Goal: Task Accomplishment & Management: Use online tool/utility

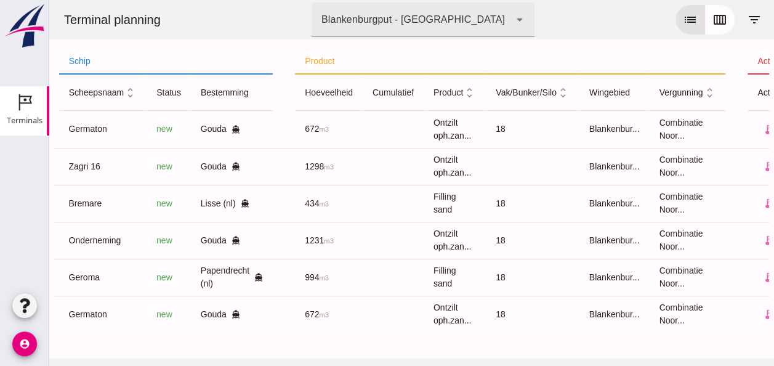
scroll to position [0, 326]
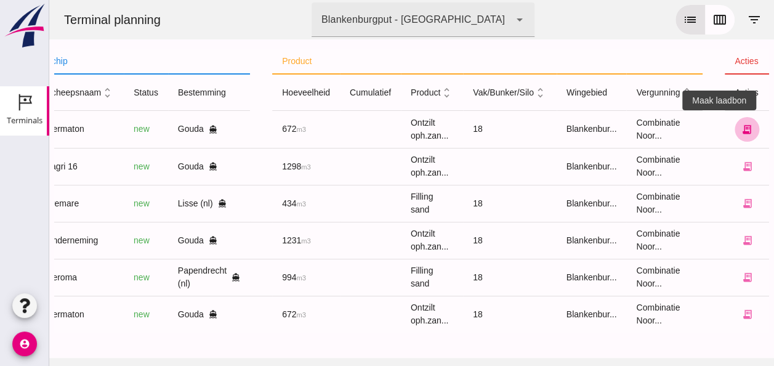
click at [741, 131] on icon "receipt_long" at bounding box center [746, 129] width 11 height 11
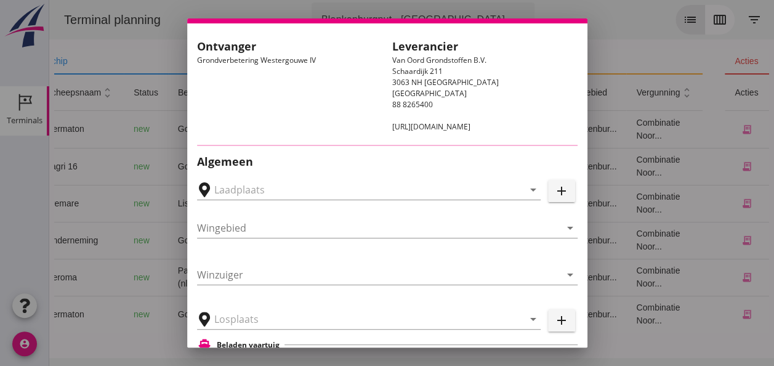
scroll to position [62, 0]
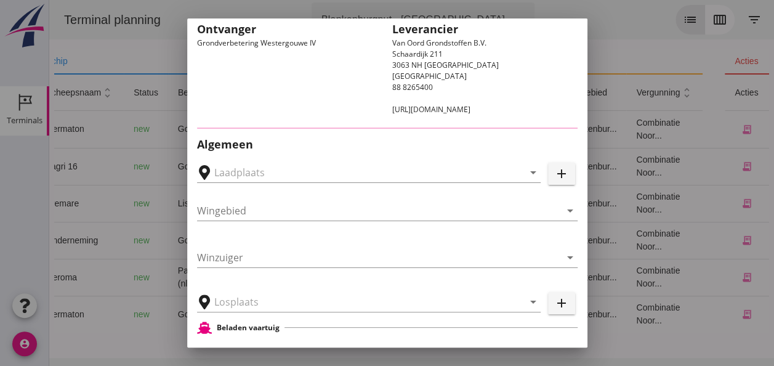
type input "Loswal Fa. J. Bos&Zonen, [GEOGRAPHIC_DATA]"
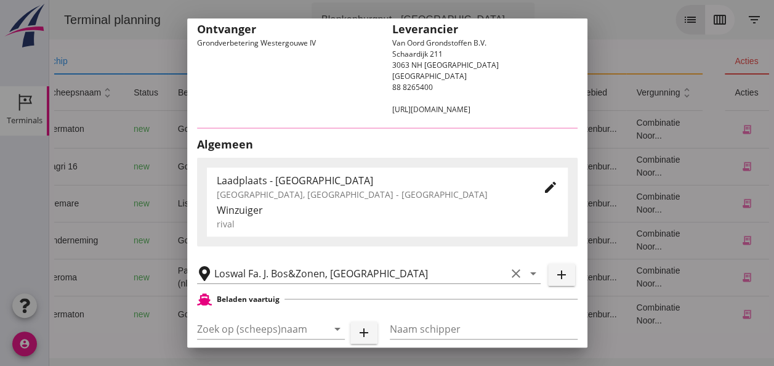
type input "Germaton"
type input "[PERSON_NAME]"
type input "Ontzilt oph.zand [75] (6120)"
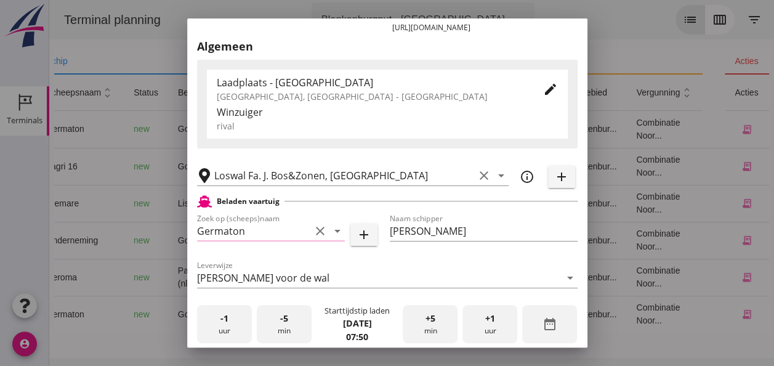
scroll to position [246, 0]
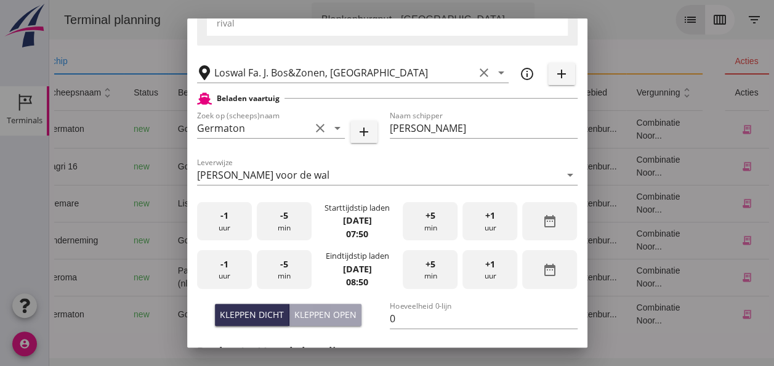
click at [232, 228] on div "-1 uur" at bounding box center [224, 221] width 55 height 39
click at [431, 224] on div "+5 min" at bounding box center [430, 221] width 55 height 39
click at [217, 268] on div "-1 uur" at bounding box center [224, 269] width 55 height 39
click at [293, 270] on div "-5 min" at bounding box center [284, 269] width 55 height 39
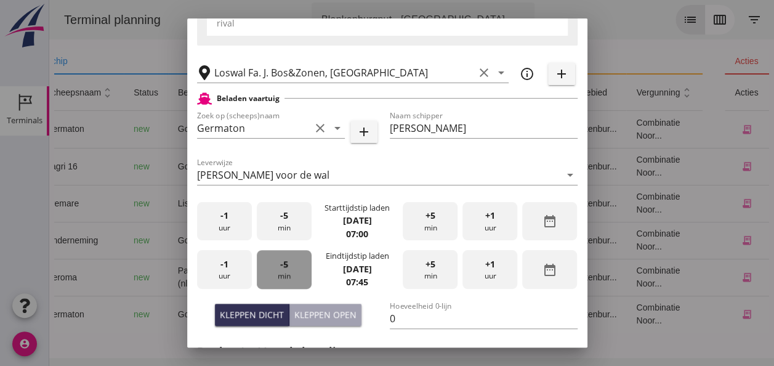
click at [293, 270] on div "-5 min" at bounding box center [284, 269] width 55 height 39
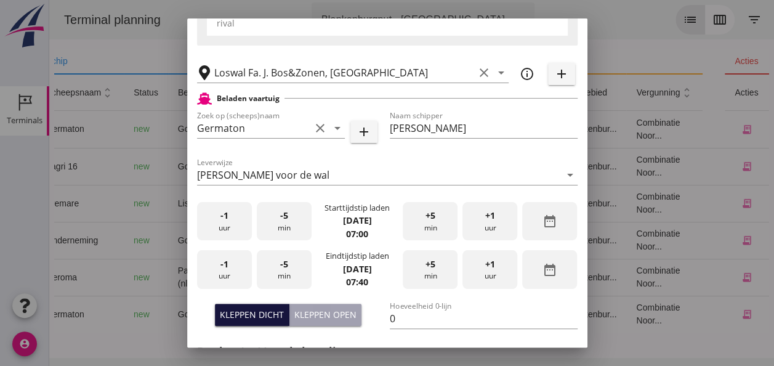
click at [272, 314] on div "Kleppen dicht" at bounding box center [252, 314] width 64 height 13
drag, startPoint x: 394, startPoint y: 321, endPoint x: 427, endPoint y: 334, distance: 35.3
click at [399, 323] on input "0" at bounding box center [484, 319] width 188 height 20
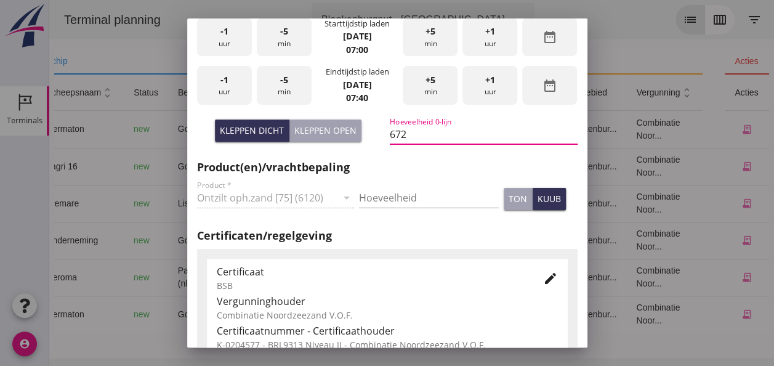
scroll to position [431, 0]
type input "672"
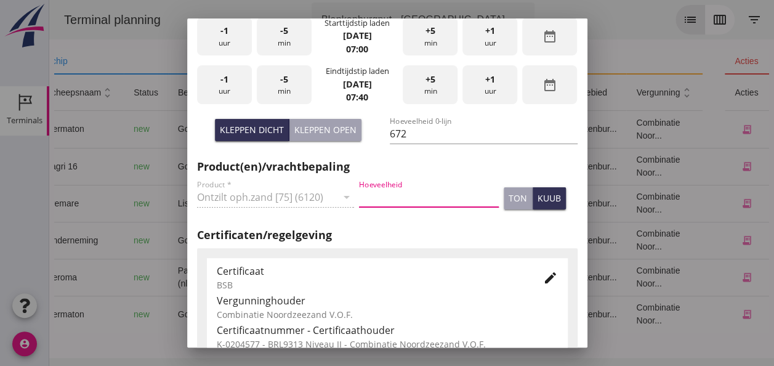
click at [378, 192] on input "Hoeveelheid" at bounding box center [429, 197] width 140 height 20
type input "672"
click at [540, 203] on div "kuub" at bounding box center [549, 198] width 23 height 13
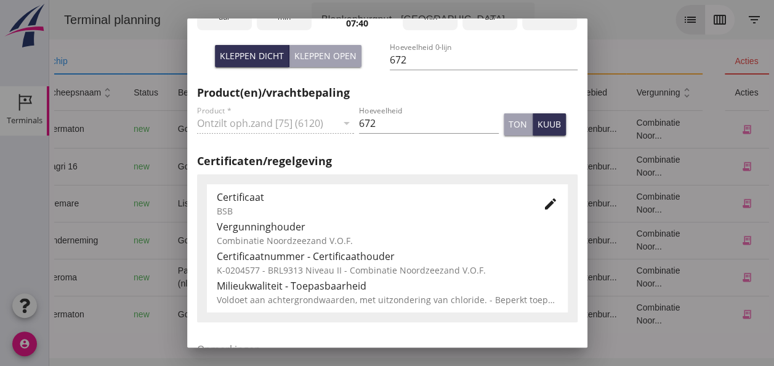
scroll to position [628, 0]
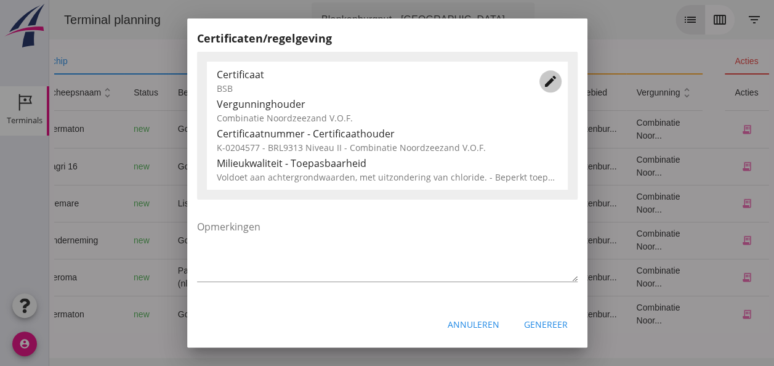
click at [543, 82] on icon "edit" at bounding box center [550, 81] width 15 height 15
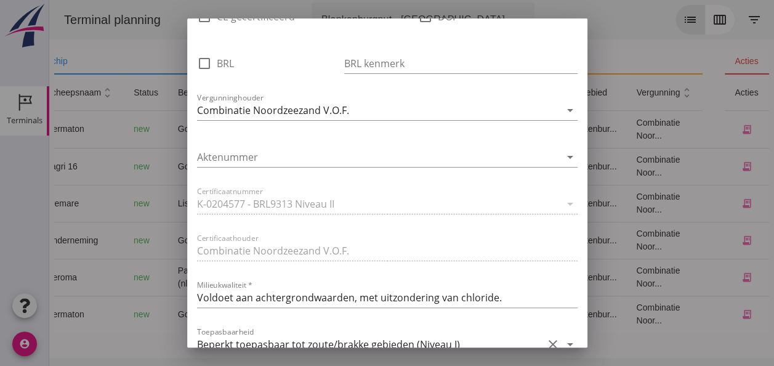
scroll to position [933, 0]
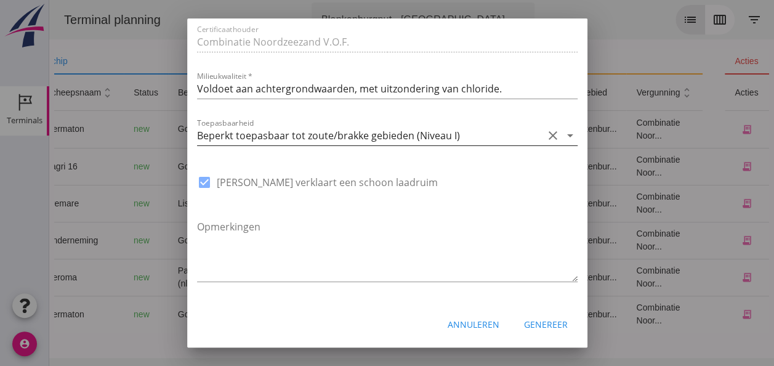
click at [564, 134] on icon "arrow_drop_down" at bounding box center [570, 135] width 15 height 15
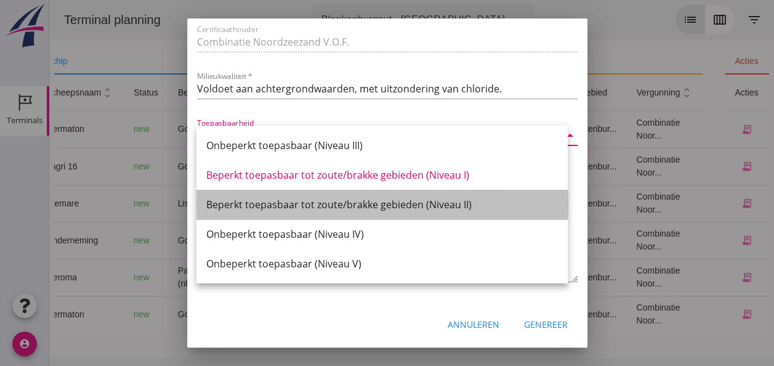
click at [458, 203] on div "Beperkt toepasbaar tot zoute/brakke gebieden (Niveau II)" at bounding box center [382, 204] width 352 height 15
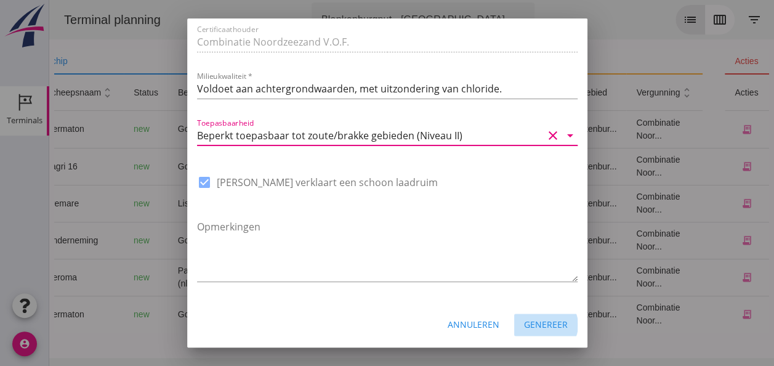
click at [546, 328] on div "Genereer" at bounding box center [546, 324] width 44 height 13
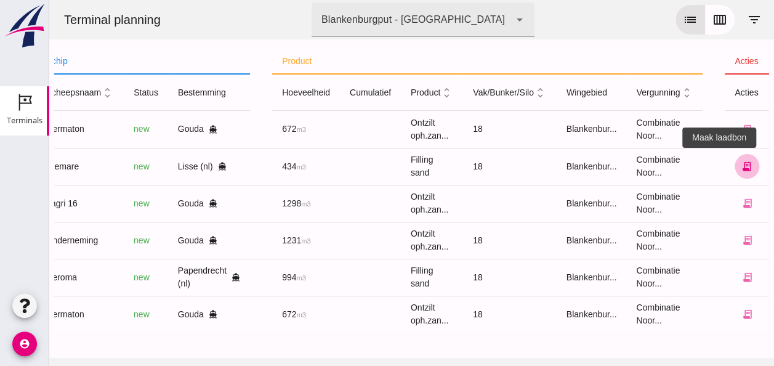
click at [741, 169] on icon "receipt_long" at bounding box center [746, 166] width 11 height 11
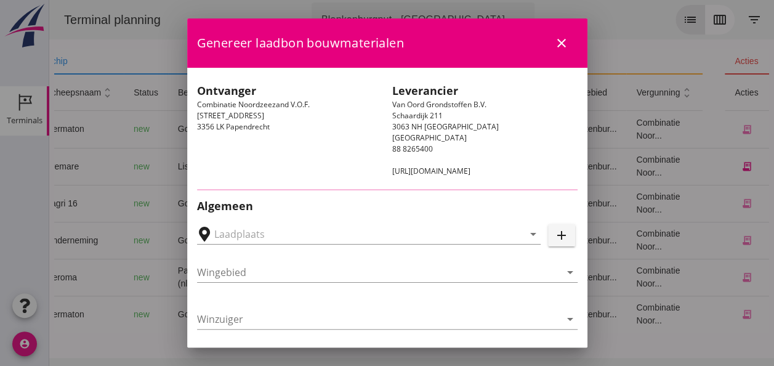
type input "Lisse, [GEOGRAPHIC_DATA], [GEOGRAPHIC_DATA]"
type input "Bremare"
type input "[PERSON_NAME]"
type input "Ophoogzand (6120)"
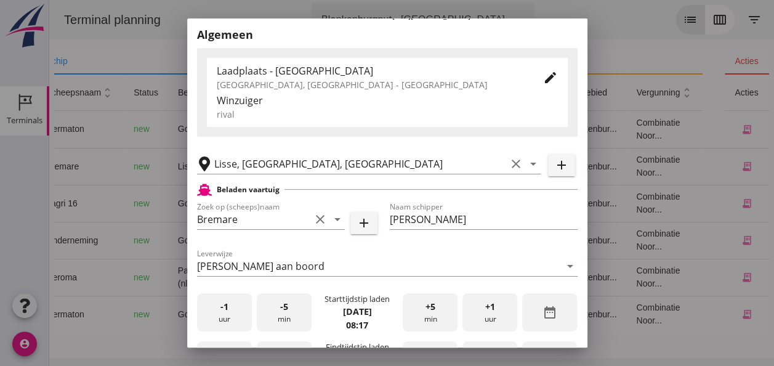
scroll to position [246, 0]
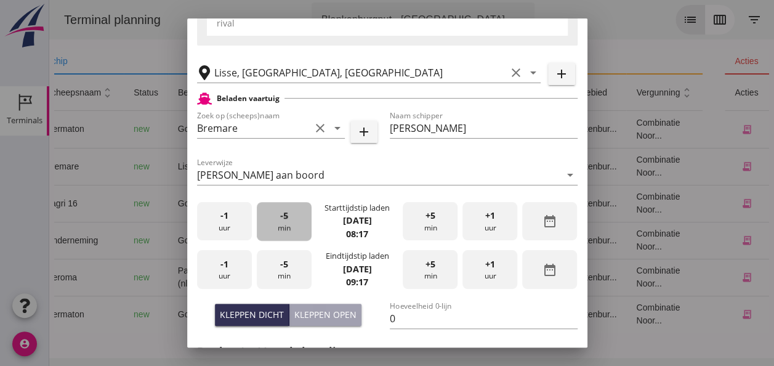
click at [285, 217] on span "-5" at bounding box center [284, 216] width 8 height 14
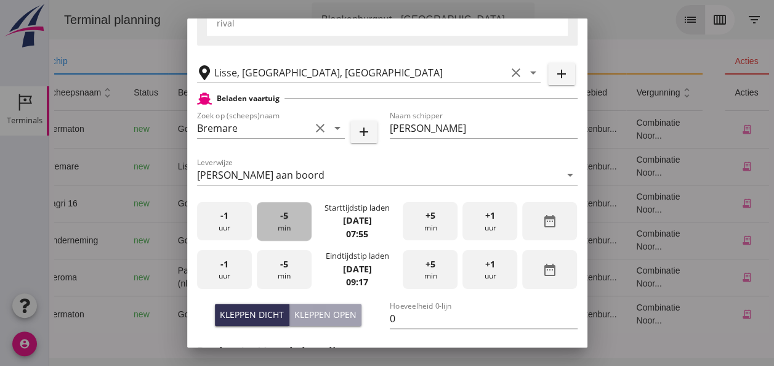
click at [285, 217] on span "-5" at bounding box center [284, 216] width 8 height 14
click at [238, 270] on div "-1 uur" at bounding box center [224, 269] width 55 height 39
click at [285, 273] on div "-5 min" at bounding box center [284, 269] width 55 height 39
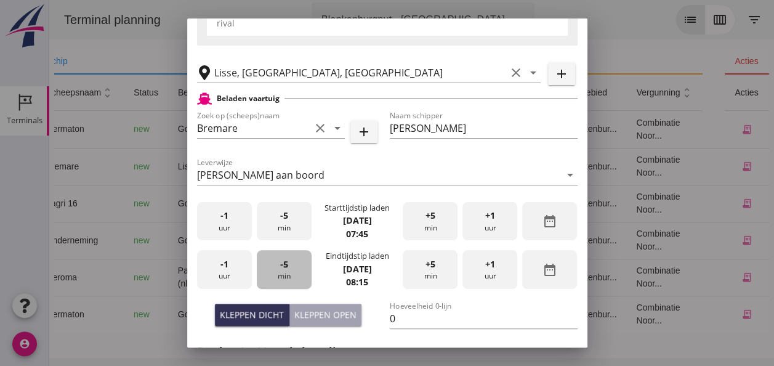
click at [285, 273] on div "-5 min" at bounding box center [284, 269] width 55 height 39
click at [394, 317] on input "0" at bounding box center [484, 319] width 188 height 20
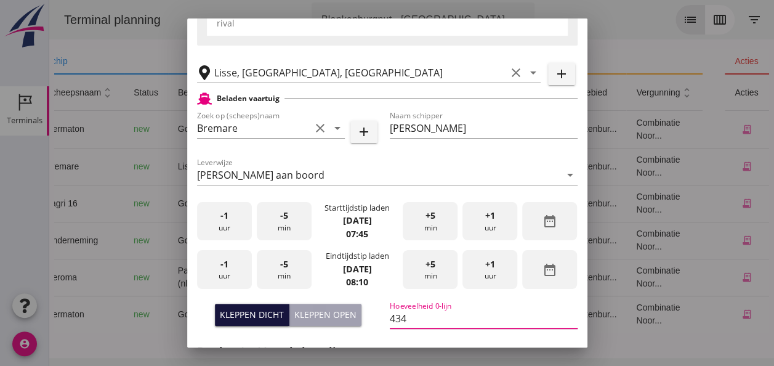
type input "434"
click at [265, 314] on div "Kleppen dicht" at bounding box center [252, 314] width 64 height 13
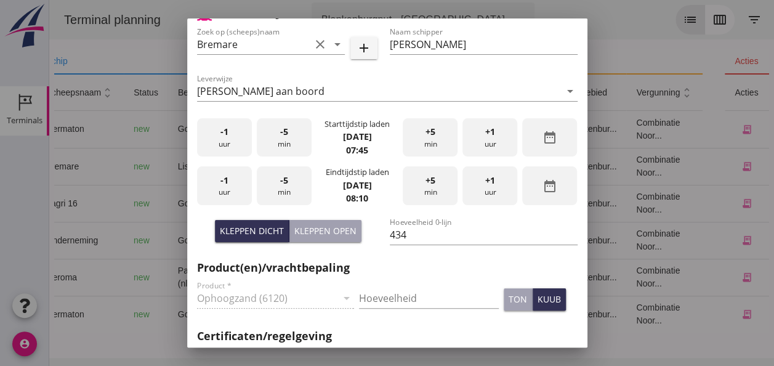
scroll to position [431, 0]
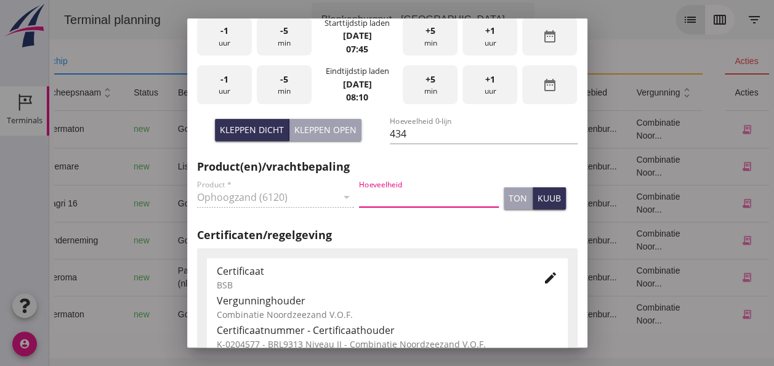
click at [395, 196] on input "Hoeveelheid" at bounding box center [429, 197] width 140 height 20
type input "434"
click at [546, 199] on div "kuub" at bounding box center [549, 198] width 23 height 13
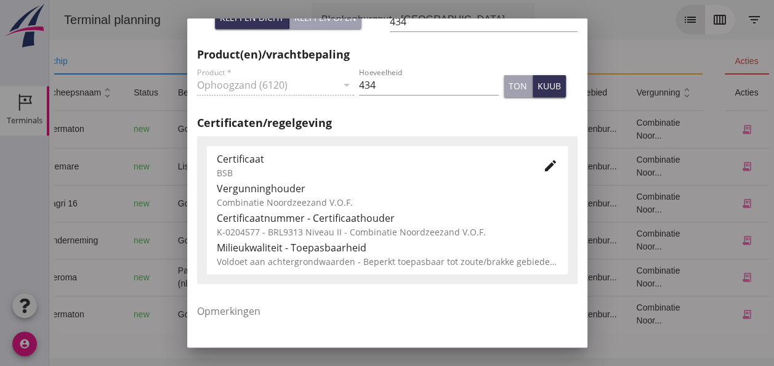
scroll to position [554, 0]
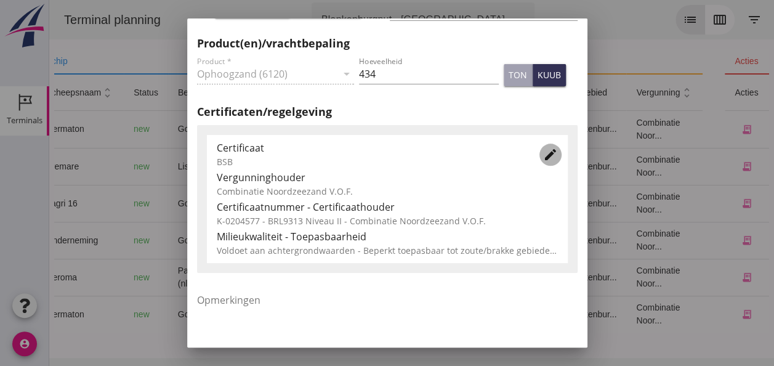
click at [544, 156] on icon "edit" at bounding box center [550, 154] width 15 height 15
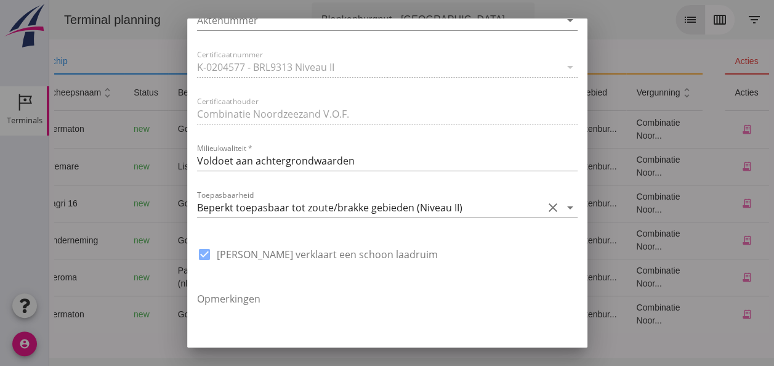
scroll to position [862, 0]
click at [563, 207] on icon "arrow_drop_down" at bounding box center [570, 206] width 15 height 15
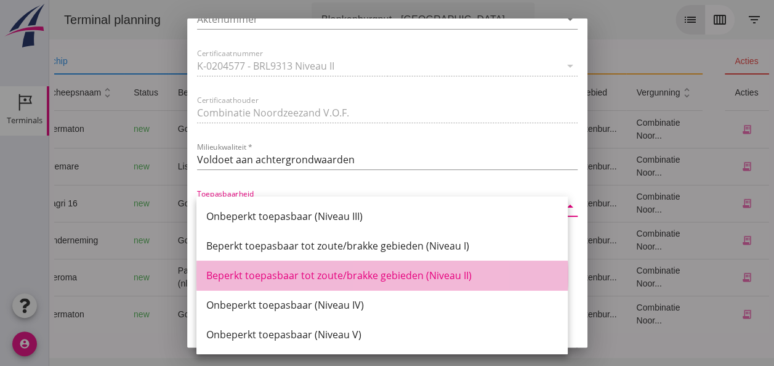
click at [448, 275] on div "Beperkt toepasbaar tot zoute/brakke gebieden (Niveau II)" at bounding box center [382, 275] width 352 height 15
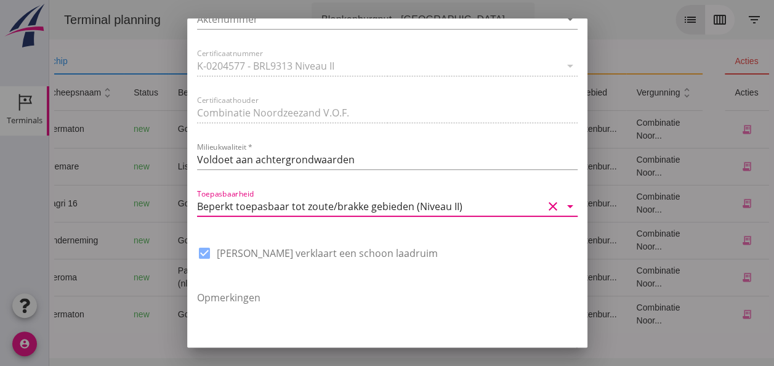
scroll to position [933, 0]
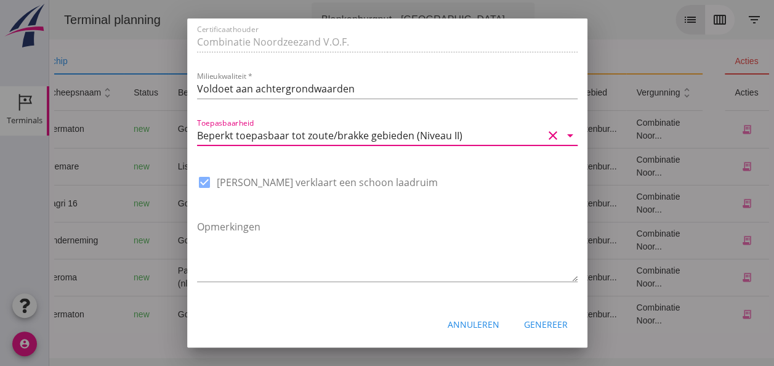
click at [546, 323] on div "Genereer" at bounding box center [546, 324] width 44 height 13
